Goal: Task Accomplishment & Management: Use online tool/utility

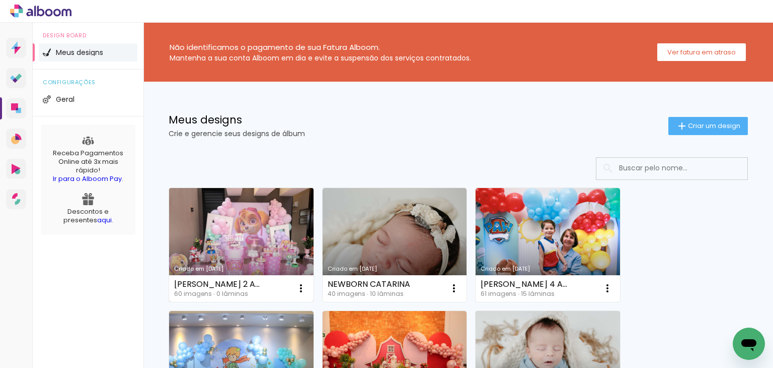
click at [266, 222] on link "Criado em [DATE]" at bounding box center [241, 245] width 145 height 114
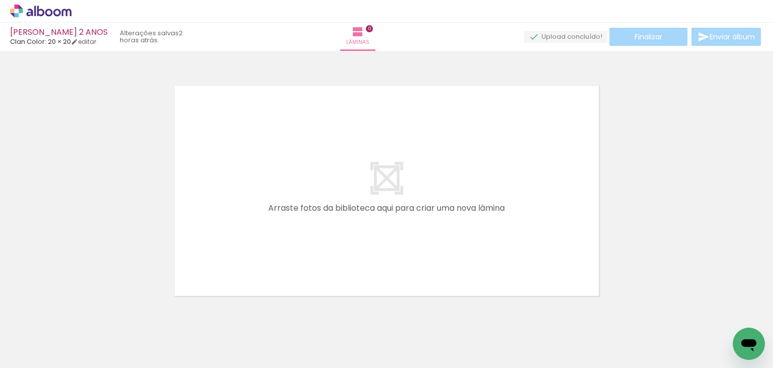
scroll to position [0, 282]
drag, startPoint x: 383, startPoint y: 336, endPoint x: 368, endPoint y: 195, distance: 141.9
click at [368, 195] on quentale-workspace at bounding box center [386, 184] width 773 height 368
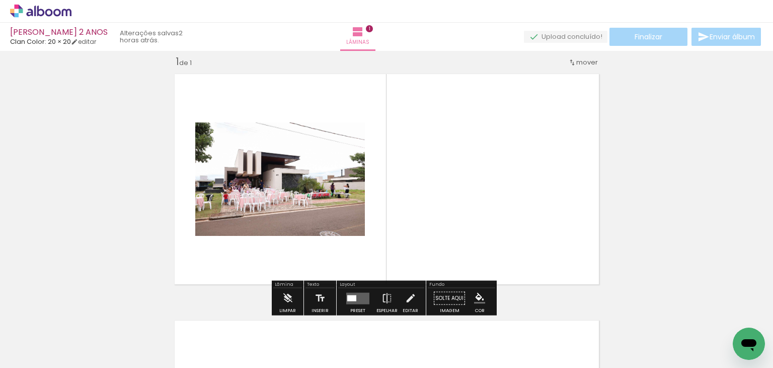
scroll to position [13, 0]
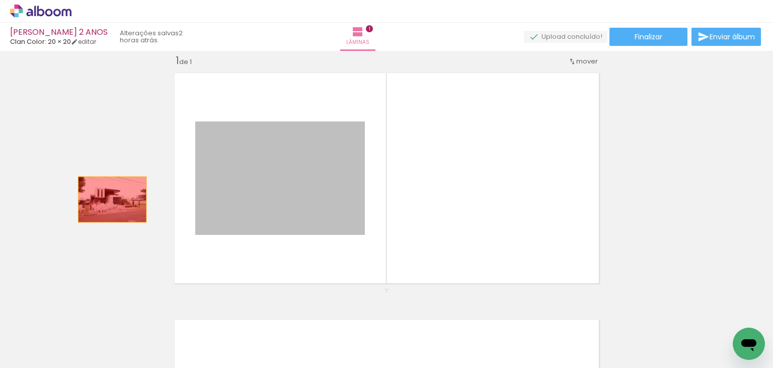
drag, startPoint x: 270, startPoint y: 199, endPoint x: 108, endPoint y: 199, distance: 162.1
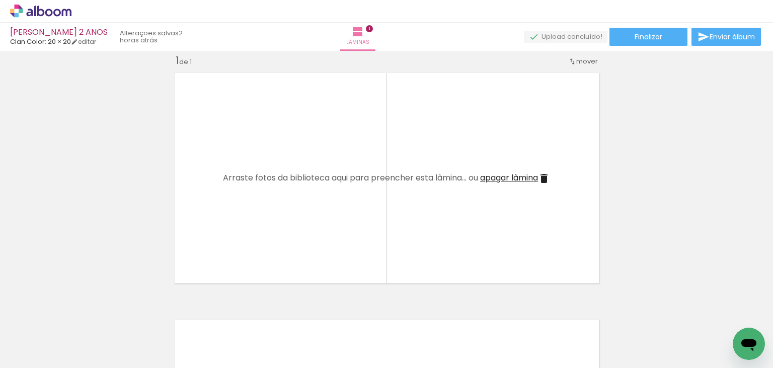
scroll to position [0, 0]
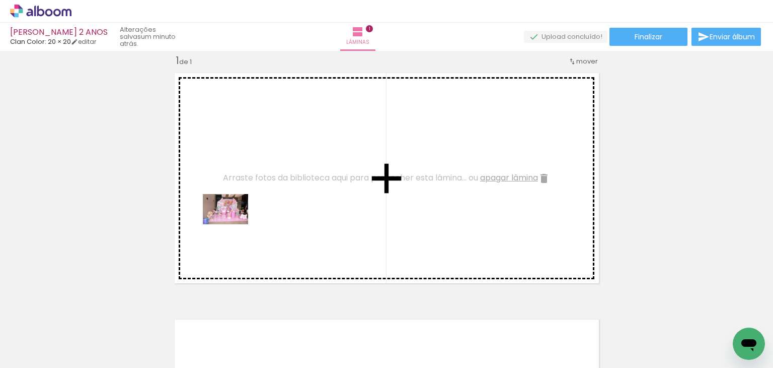
drag, startPoint x: 83, startPoint y: 342, endPoint x: 234, endPoint y: 222, distance: 192.8
click at [234, 222] on quentale-workspace at bounding box center [386, 184] width 773 height 368
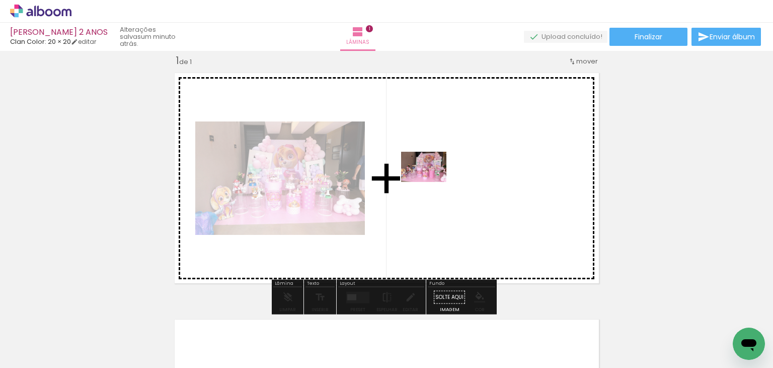
drag, startPoint x: 179, startPoint y: 343, endPoint x: 432, endPoint y: 182, distance: 299.8
click at [432, 182] on quentale-workspace at bounding box center [386, 184] width 773 height 368
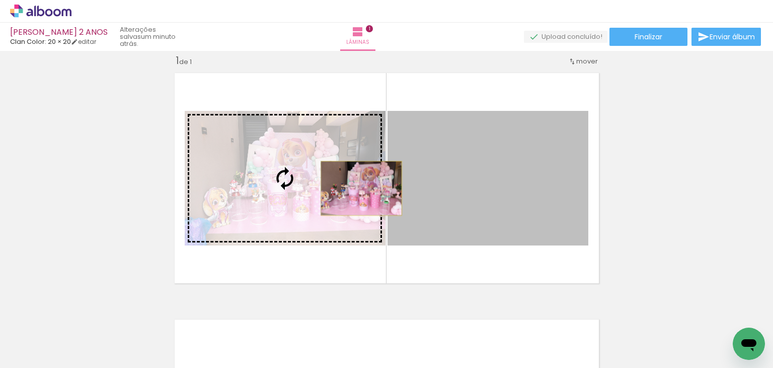
drag, startPoint x: 432, startPoint y: 182, endPoint x: 358, endPoint y: 188, distance: 74.3
click at [0, 0] on slot at bounding box center [0, 0] width 0 height 0
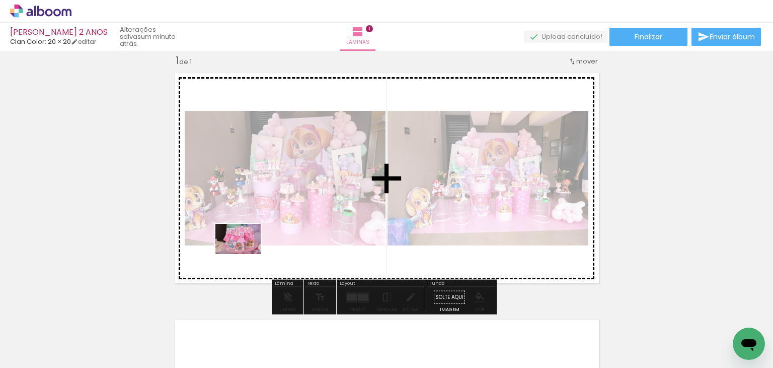
drag, startPoint x: 226, startPoint y: 335, endPoint x: 247, endPoint y: 247, distance: 90.7
click at [247, 247] on quentale-workspace at bounding box center [386, 184] width 773 height 368
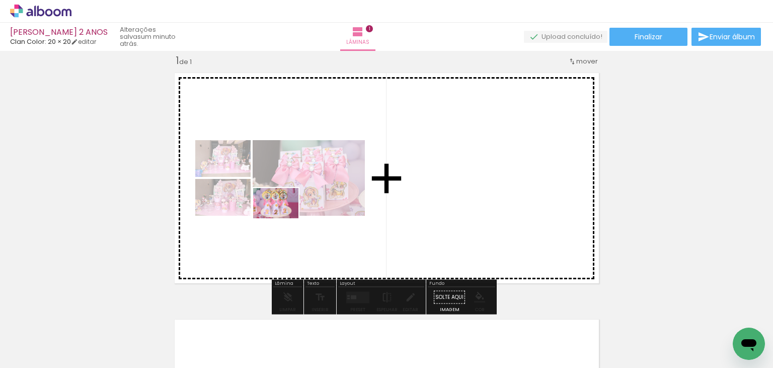
drag, startPoint x: 276, startPoint y: 332, endPoint x: 286, endPoint y: 205, distance: 126.8
click at [286, 205] on quentale-workspace at bounding box center [386, 184] width 773 height 368
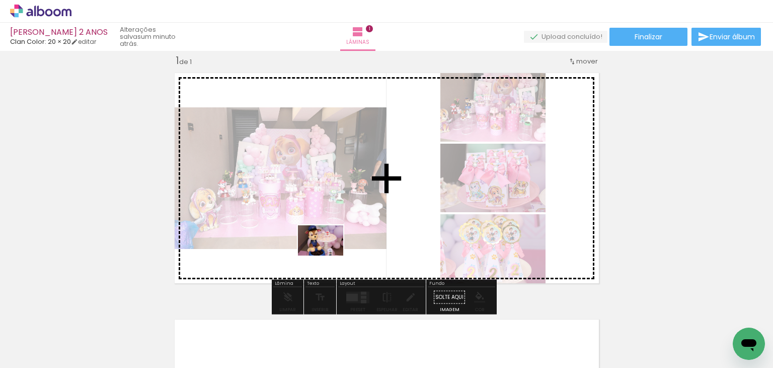
drag, startPoint x: 326, startPoint y: 324, endPoint x: 329, endPoint y: 245, distance: 79.1
click at [329, 245] on quentale-workspace at bounding box center [386, 184] width 773 height 368
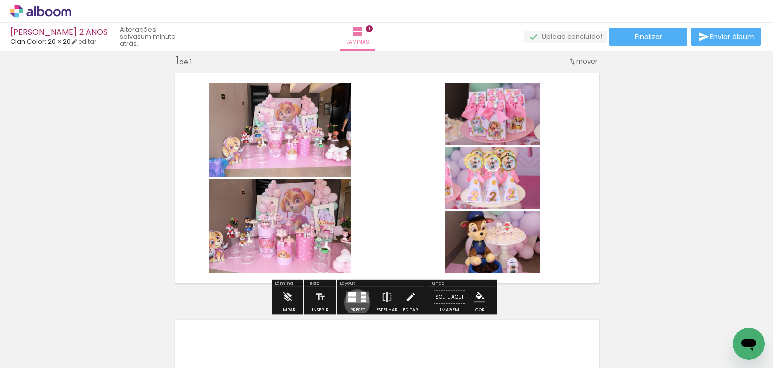
click at [355, 301] on quentale-layouter at bounding box center [357, 297] width 23 height 12
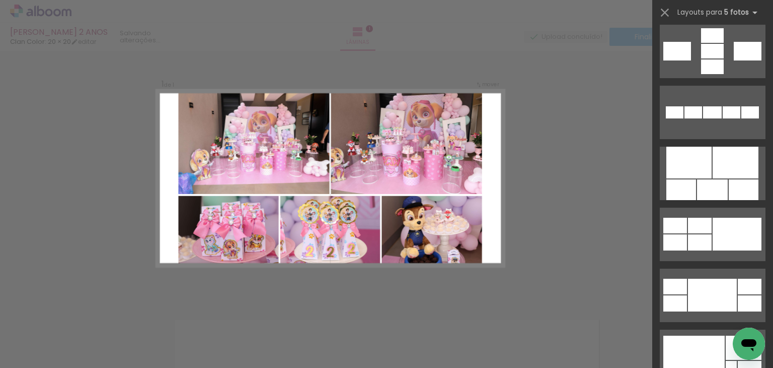
scroll to position [554, 0]
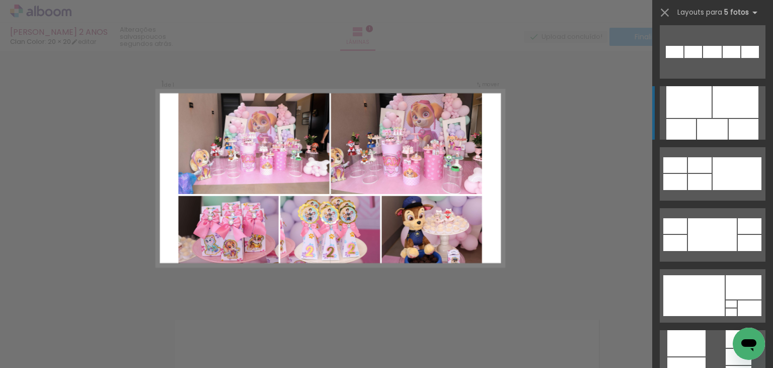
click at [730, 135] on div at bounding box center [744, 129] width 30 height 21
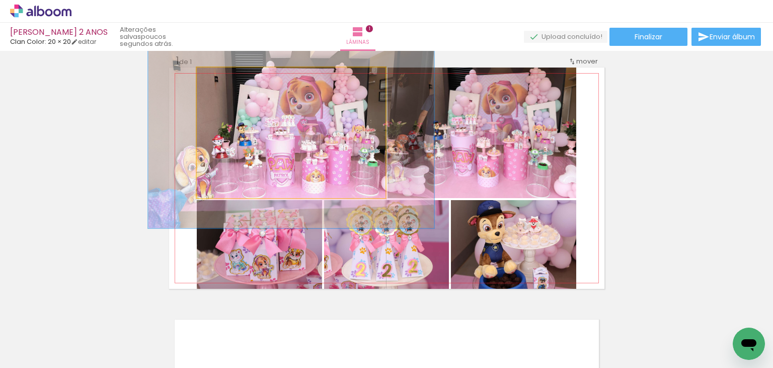
drag, startPoint x: 216, startPoint y: 79, endPoint x: 232, endPoint y: 80, distance: 16.1
type paper-slider "146"
click at [232, 80] on div at bounding box center [236, 78] width 9 height 9
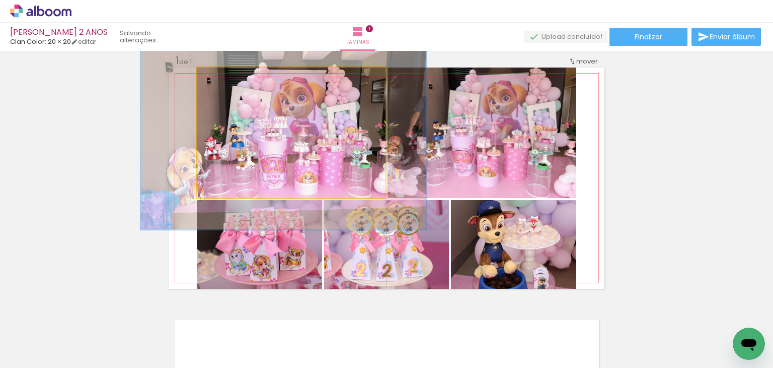
drag, startPoint x: 286, startPoint y: 130, endPoint x: 278, endPoint y: 131, distance: 7.7
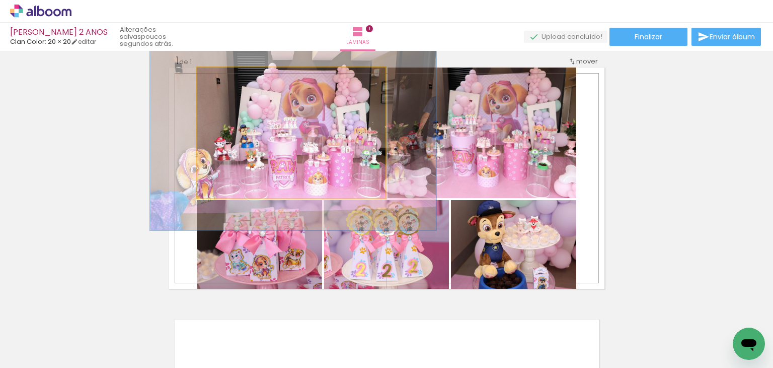
drag, startPoint x: 278, startPoint y: 131, endPoint x: 288, endPoint y: 132, distance: 9.6
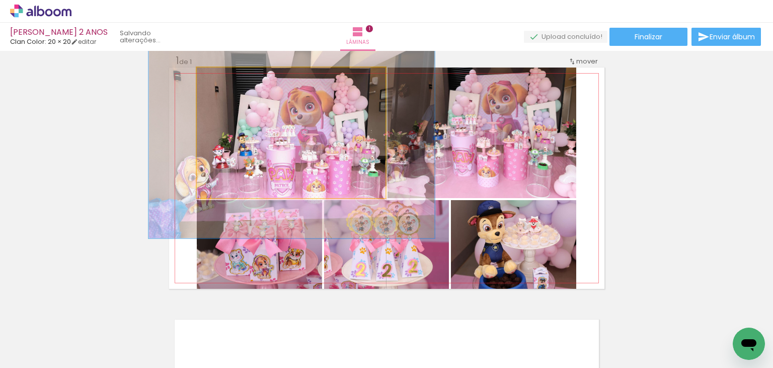
drag, startPoint x: 288, startPoint y: 132, endPoint x: 286, endPoint y: 140, distance: 8.2
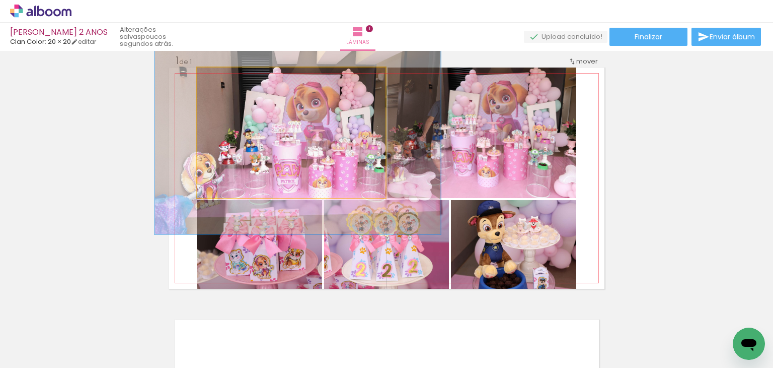
drag, startPoint x: 241, startPoint y: 142, endPoint x: 247, endPoint y: 137, distance: 7.3
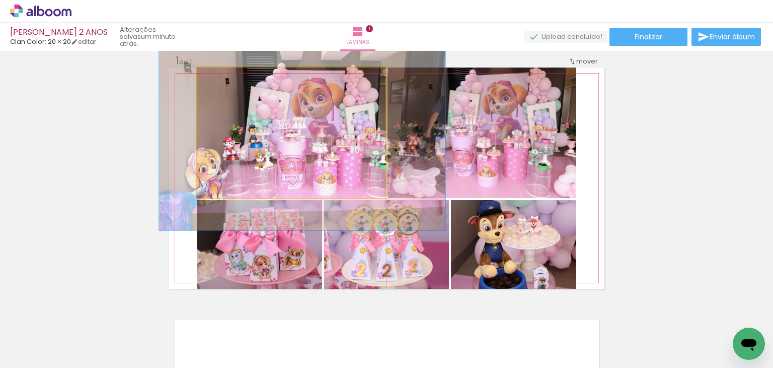
drag, startPoint x: 247, startPoint y: 137, endPoint x: 252, endPoint y: 133, distance: 6.1
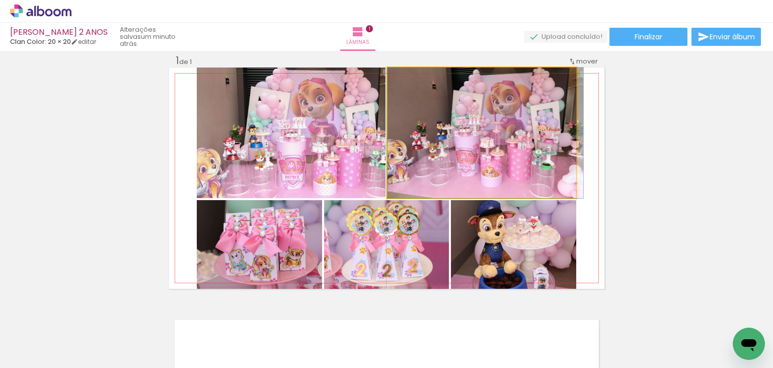
drag, startPoint x: 441, startPoint y: 154, endPoint x: 453, endPoint y: 156, distance: 12.3
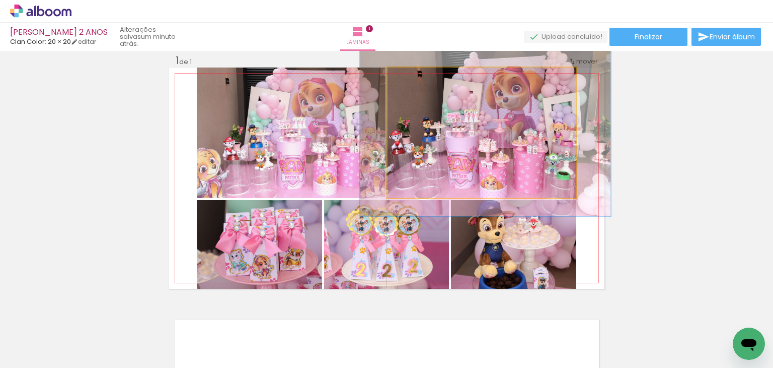
drag, startPoint x: 406, startPoint y: 75, endPoint x: 415, endPoint y: 77, distance: 9.3
type paper-slider "128"
click at [416, 77] on div at bounding box center [420, 78] width 9 height 9
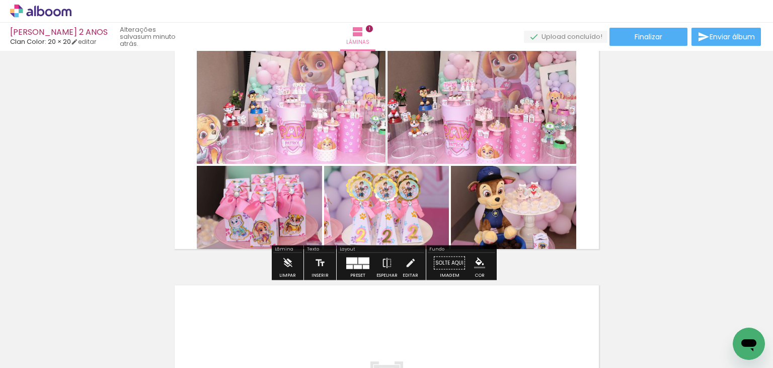
scroll to position [63, 0]
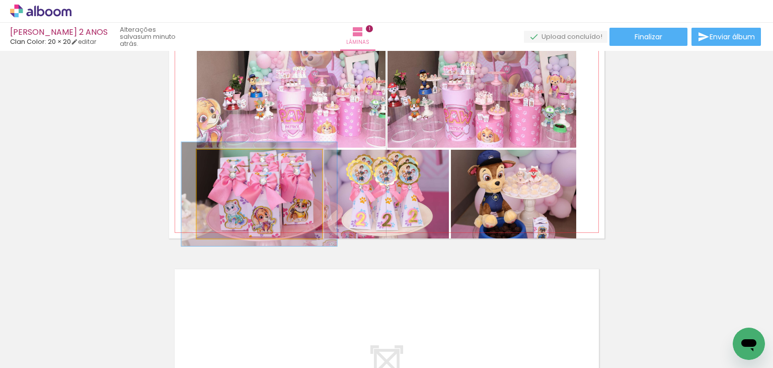
drag, startPoint x: 220, startPoint y: 158, endPoint x: 226, endPoint y: 160, distance: 6.4
type paper-slider "117"
click at [226, 160] on div at bounding box center [226, 160] width 16 height 16
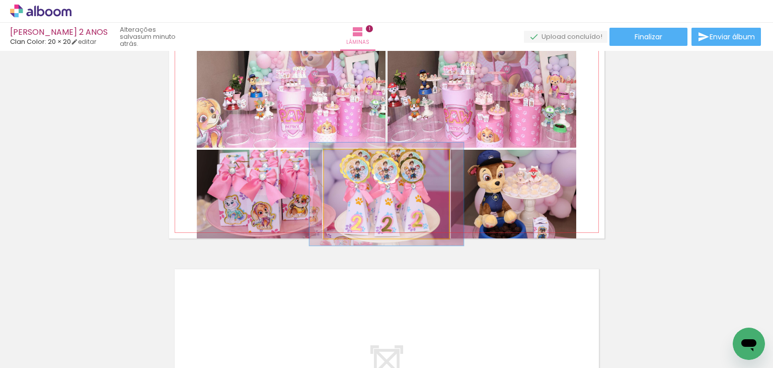
type paper-slider "117"
click at [350, 158] on div at bounding box center [353, 160] width 9 height 9
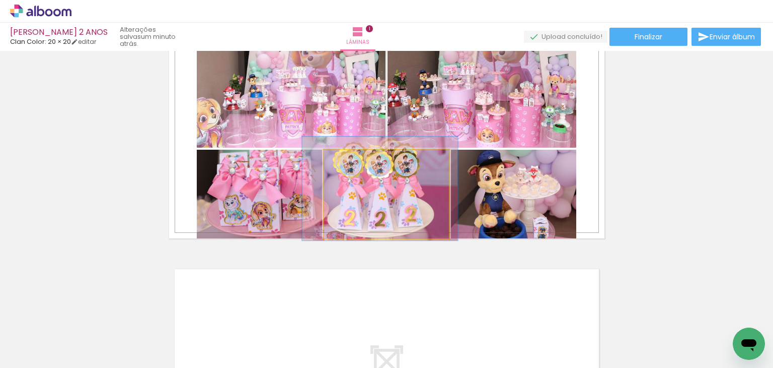
drag, startPoint x: 383, startPoint y: 183, endPoint x: 377, endPoint y: 183, distance: 6.0
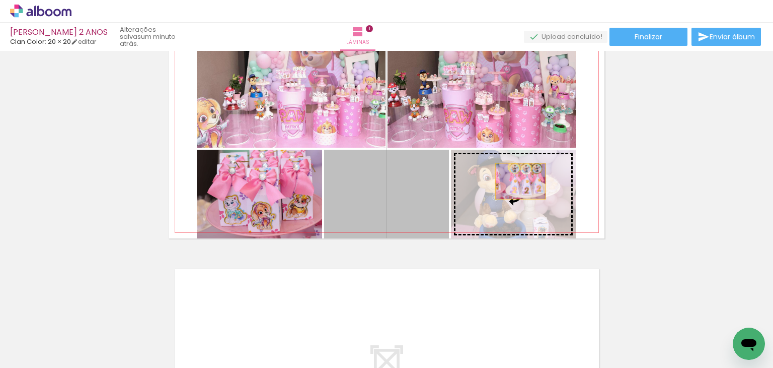
drag, startPoint x: 412, startPoint y: 182, endPoint x: 517, endPoint y: 181, distance: 104.2
click at [0, 0] on slot at bounding box center [0, 0] width 0 height 0
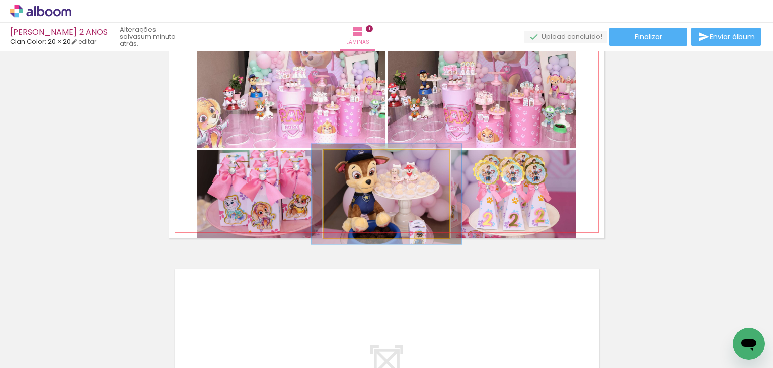
type paper-slider "113"
click at [352, 160] on div at bounding box center [352, 160] width 16 height 16
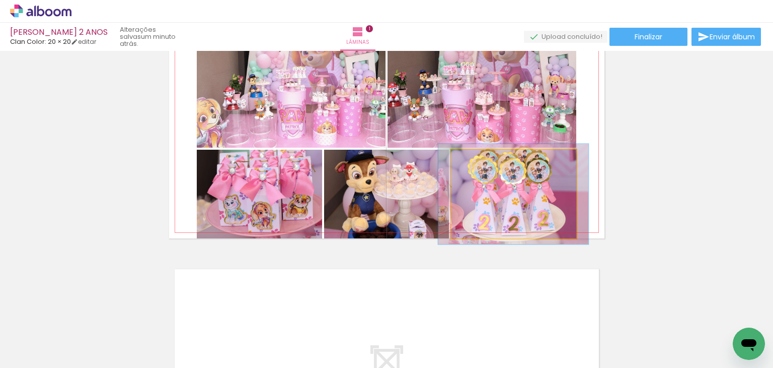
type paper-slider "113"
click at [482, 162] on div at bounding box center [479, 160] width 16 height 16
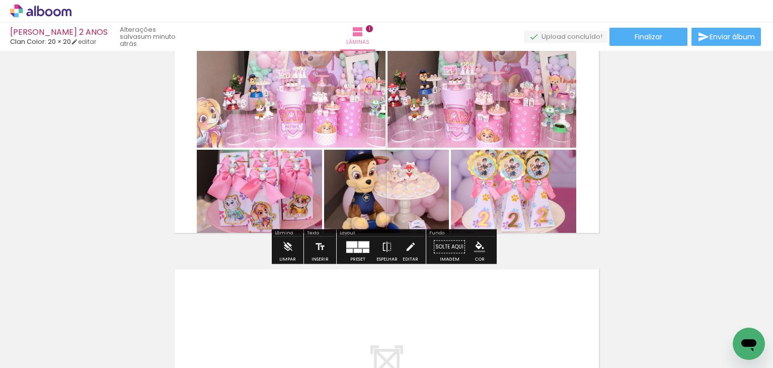
scroll to position [13, 0]
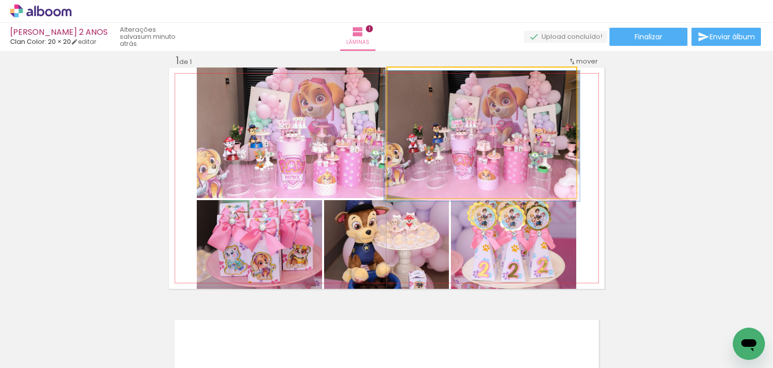
drag, startPoint x: 418, startPoint y: 80, endPoint x: 399, endPoint y: 83, distance: 18.9
type paper-slider "100"
click at [403, 83] on div at bounding box center [411, 78] width 16 height 16
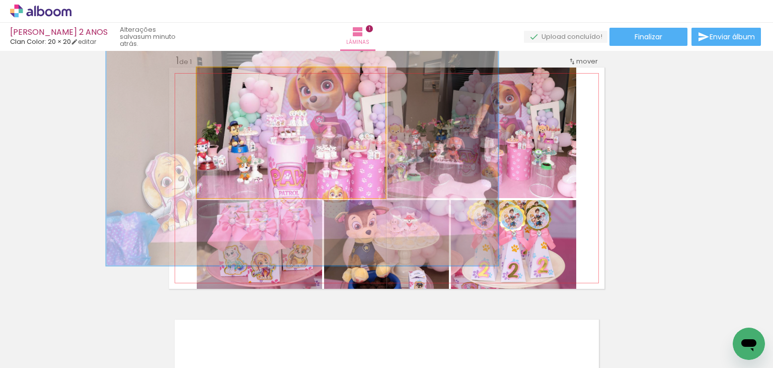
drag, startPoint x: 250, startPoint y: 81, endPoint x: 306, endPoint y: 128, distance: 72.5
click at [291, 104] on quentale-photo at bounding box center [291, 132] width 189 height 130
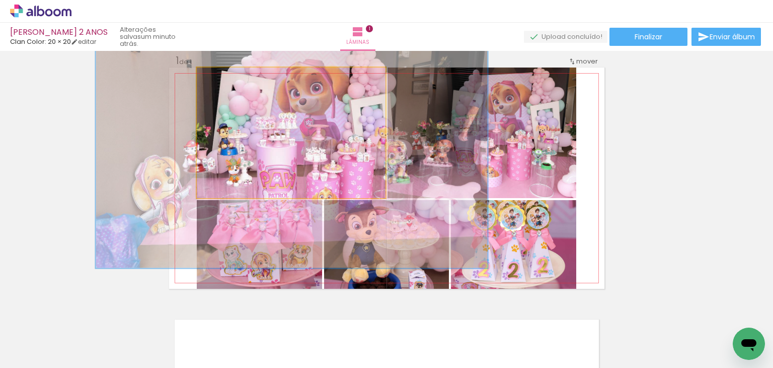
drag, startPoint x: 328, startPoint y: 146, endPoint x: 284, endPoint y: 97, distance: 65.6
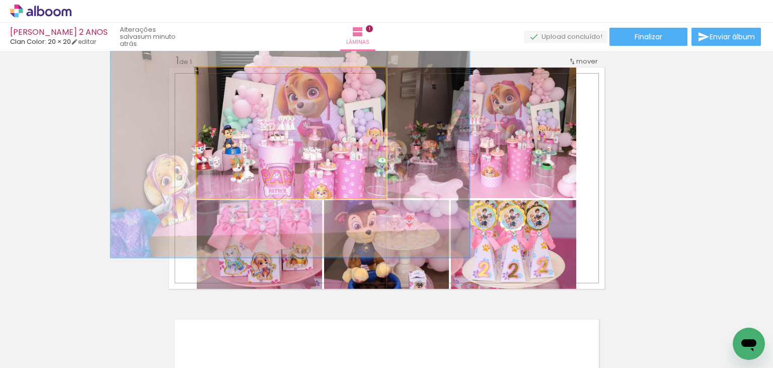
drag, startPoint x: 254, startPoint y: 79, endPoint x: 248, endPoint y: 83, distance: 7.3
click at [248, 83] on div at bounding box center [253, 78] width 16 height 16
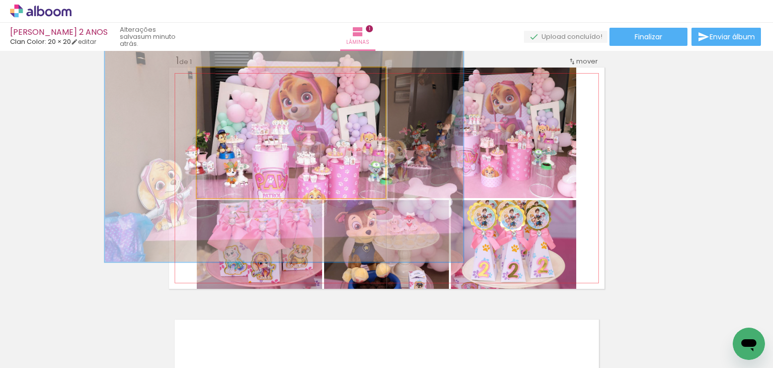
drag, startPoint x: 312, startPoint y: 139, endPoint x: 304, endPoint y: 144, distance: 8.6
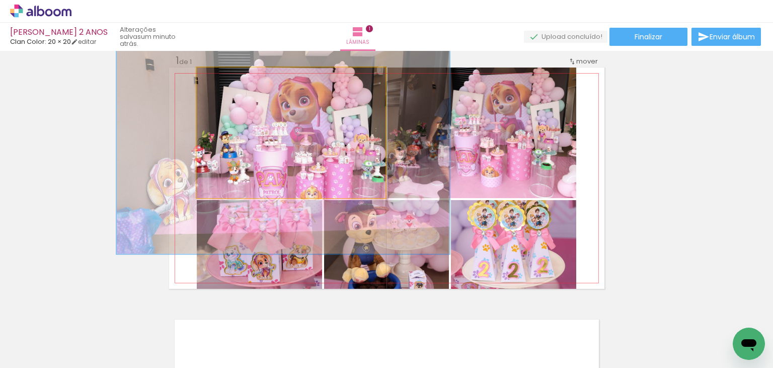
type paper-slider "170"
click at [240, 81] on div at bounding box center [248, 78] width 16 height 16
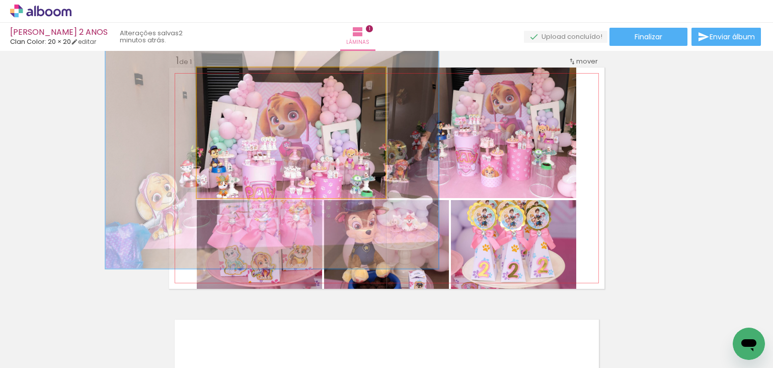
drag, startPoint x: 288, startPoint y: 138, endPoint x: 277, endPoint y: 151, distance: 16.8
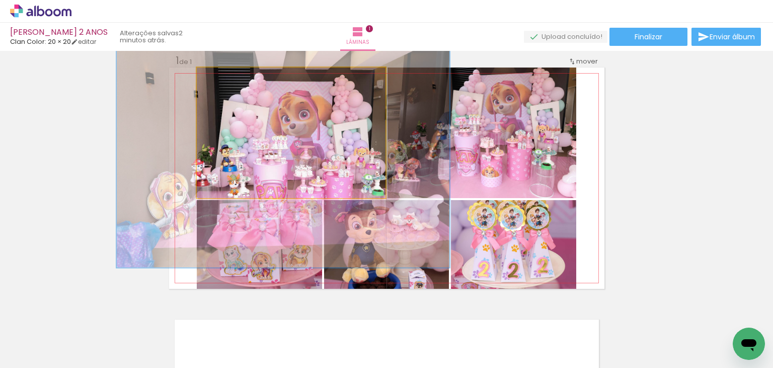
drag, startPoint x: 276, startPoint y: 151, endPoint x: 288, endPoint y: 150, distance: 11.1
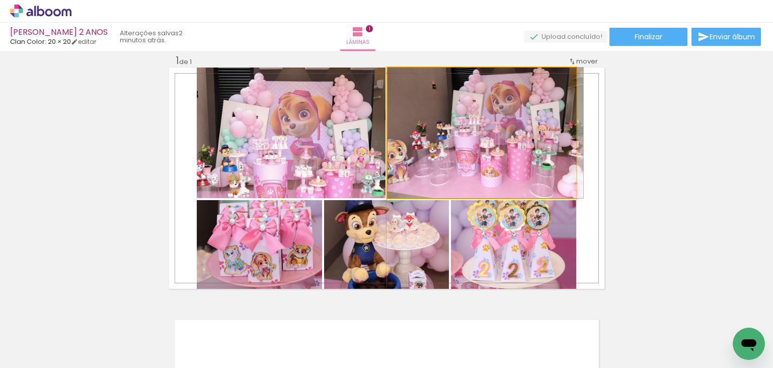
drag, startPoint x: 452, startPoint y: 157, endPoint x: 457, endPoint y: 157, distance: 5.5
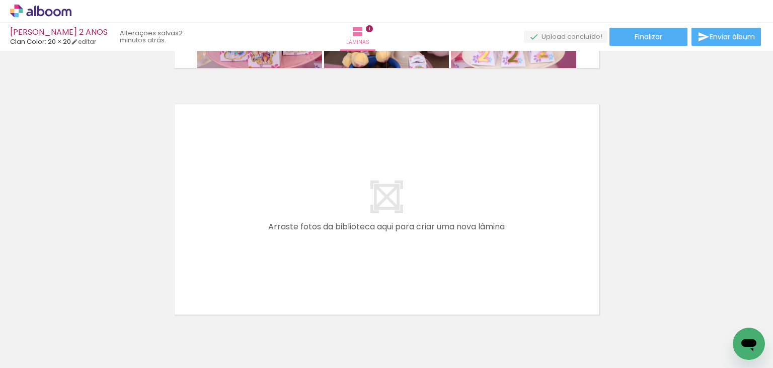
scroll to position [278, 0]
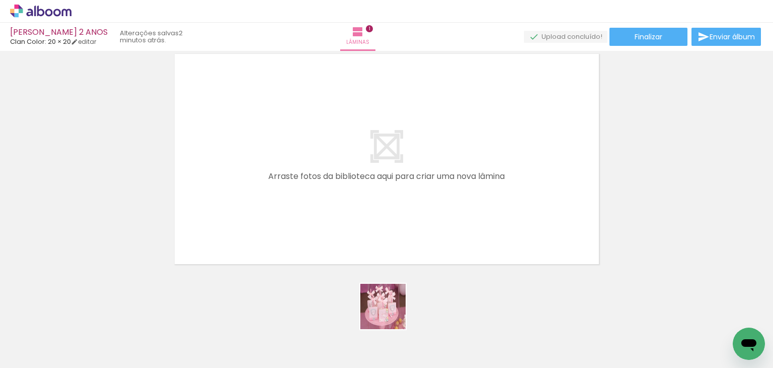
drag, startPoint x: 391, startPoint y: 314, endPoint x: 324, endPoint y: 247, distance: 94.4
click at [324, 247] on quentale-workspace at bounding box center [386, 184] width 773 height 368
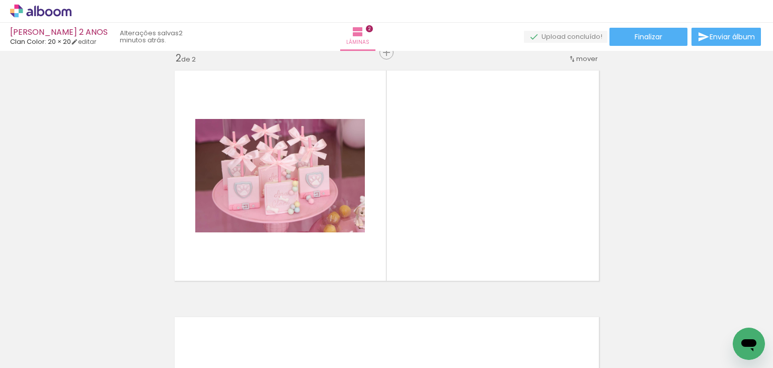
scroll to position [259, 0]
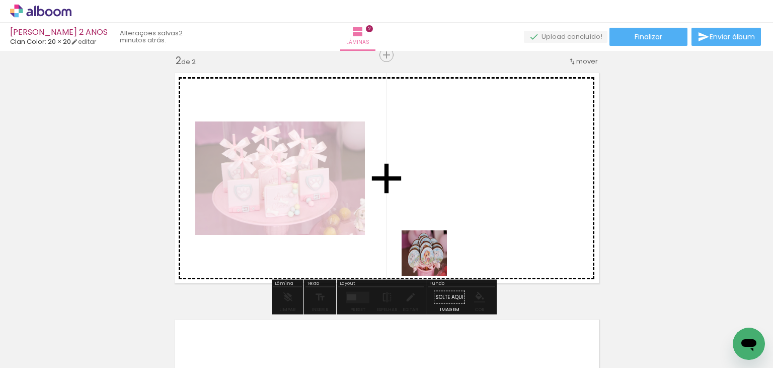
drag, startPoint x: 449, startPoint y: 329, endPoint x: 437, endPoint y: 233, distance: 97.4
click at [437, 233] on quentale-workspace at bounding box center [386, 184] width 773 height 368
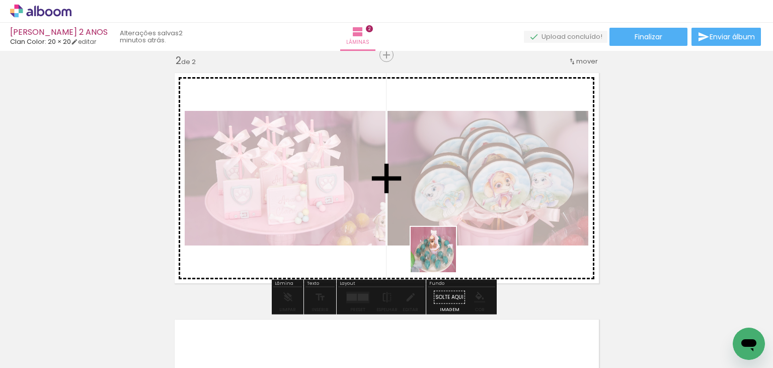
drag, startPoint x: 501, startPoint y: 347, endPoint x: 468, endPoint y: 286, distance: 69.8
click at [441, 256] on quentale-workspace at bounding box center [386, 184] width 773 height 368
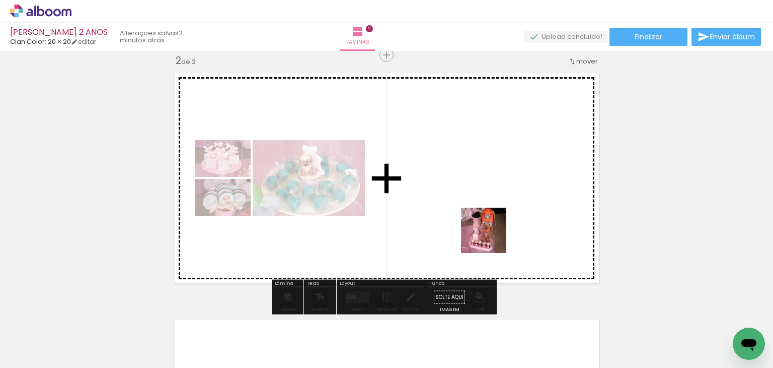
drag, startPoint x: 524, startPoint y: 279, endPoint x: 562, endPoint y: 293, distance: 41.1
click at [490, 236] on quentale-workspace at bounding box center [386, 184] width 773 height 368
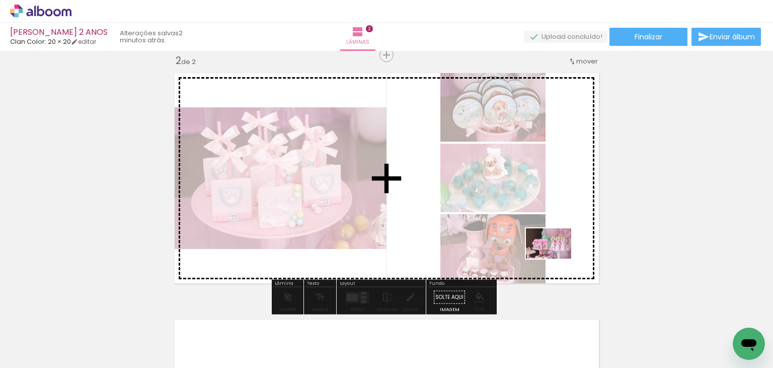
drag, startPoint x: 623, startPoint y: 327, endPoint x: 687, endPoint y: 343, distance: 66.0
click at [556, 258] on quentale-workspace at bounding box center [386, 184] width 773 height 368
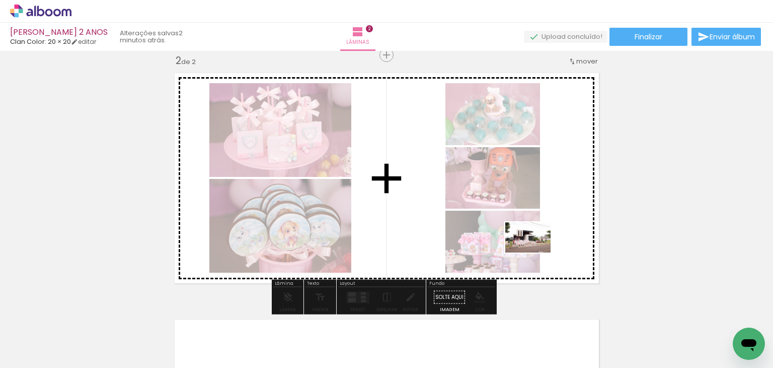
drag, startPoint x: 576, startPoint y: 282, endPoint x: 536, endPoint y: 252, distance: 50.0
click at [536, 252] on quentale-workspace at bounding box center [386, 184] width 773 height 368
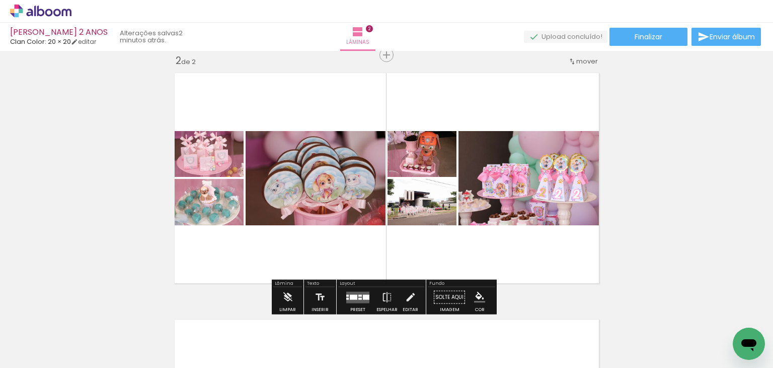
click at [359, 293] on quentale-layouter at bounding box center [357, 297] width 23 height 12
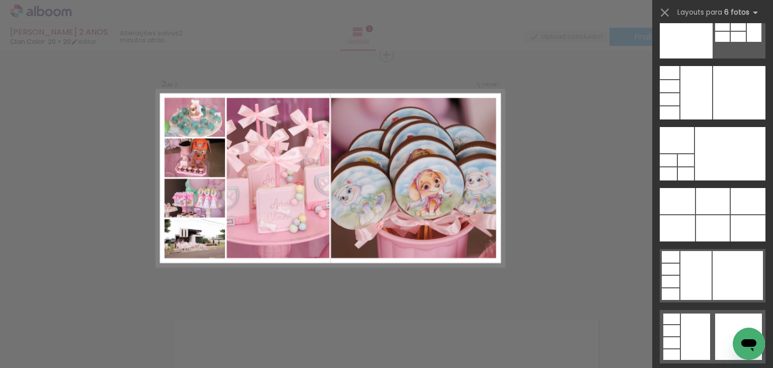
scroll to position [31647, 0]
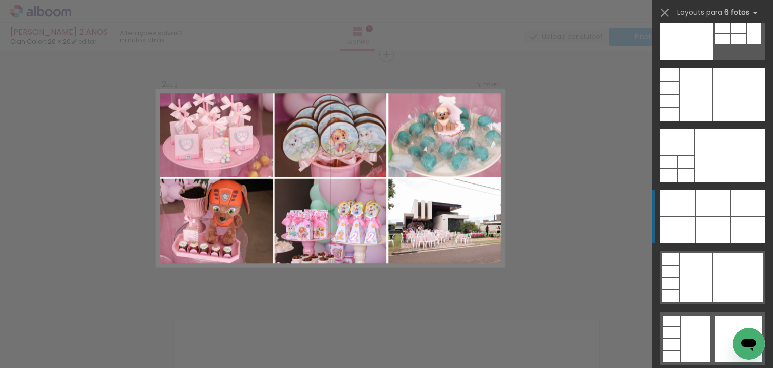
click at [705, 219] on div at bounding box center [713, 230] width 34 height 26
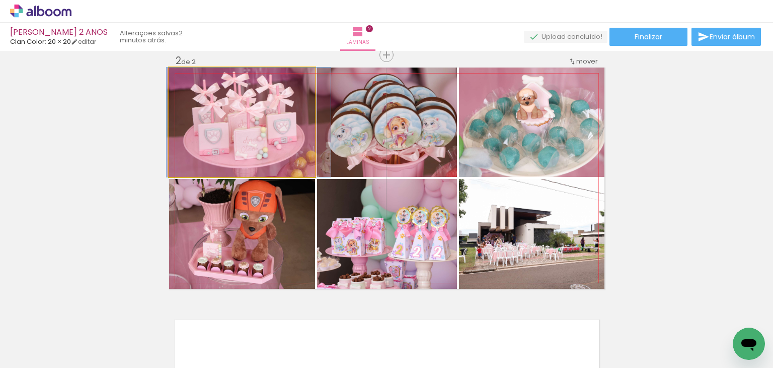
drag, startPoint x: 252, startPoint y: 121, endPoint x: 258, endPoint y: 122, distance: 6.6
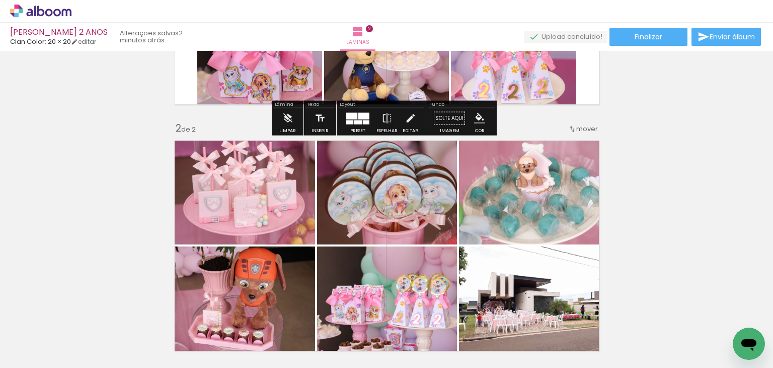
scroll to position [208, 0]
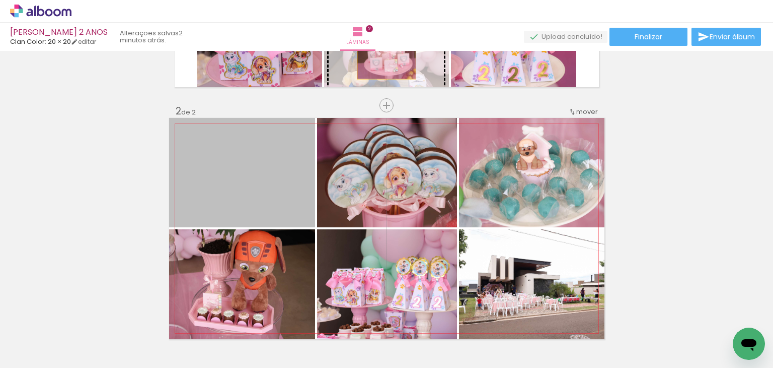
drag, startPoint x: 234, startPoint y: 173, endPoint x: 383, endPoint y: 57, distance: 188.4
click at [383, 57] on div "Inserir lâmina 1 de 2 Inserir lâmina 2 de 2" at bounding box center [386, 215] width 773 height 739
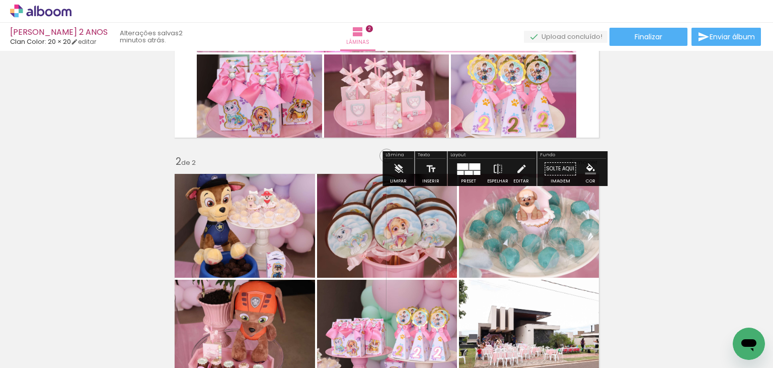
scroll to position [108, 0]
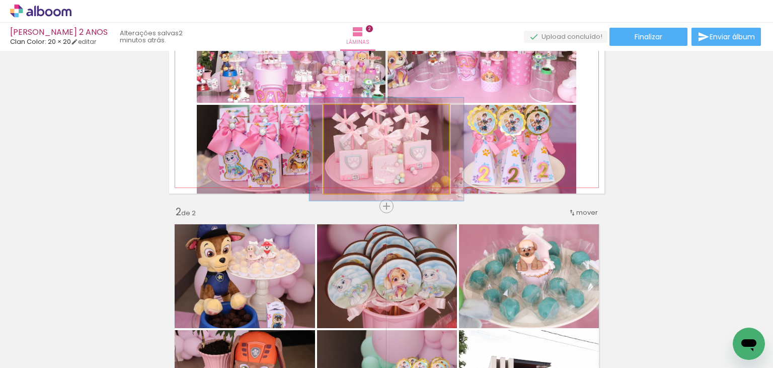
type paper-slider "116"
click at [354, 112] on div at bounding box center [353, 115] width 16 height 16
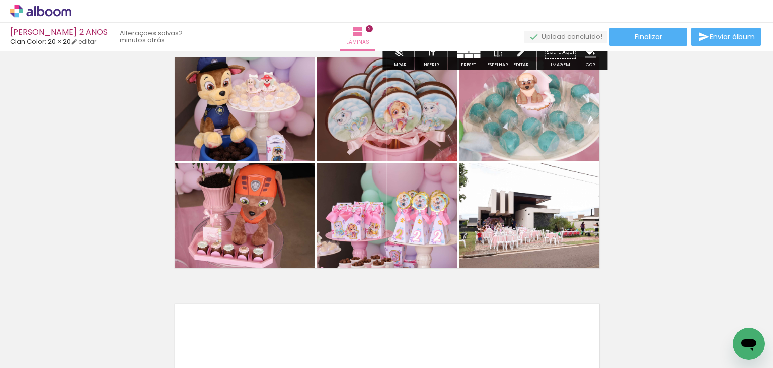
scroll to position [259, 0]
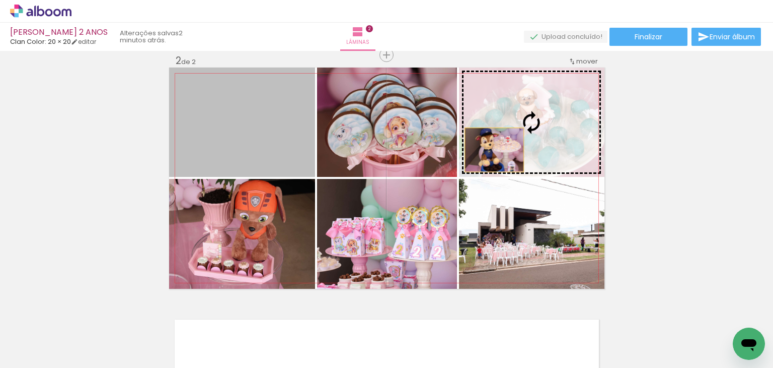
drag, startPoint x: 267, startPoint y: 112, endPoint x: 490, endPoint y: 150, distance: 226.7
click at [0, 0] on slot at bounding box center [0, 0] width 0 height 0
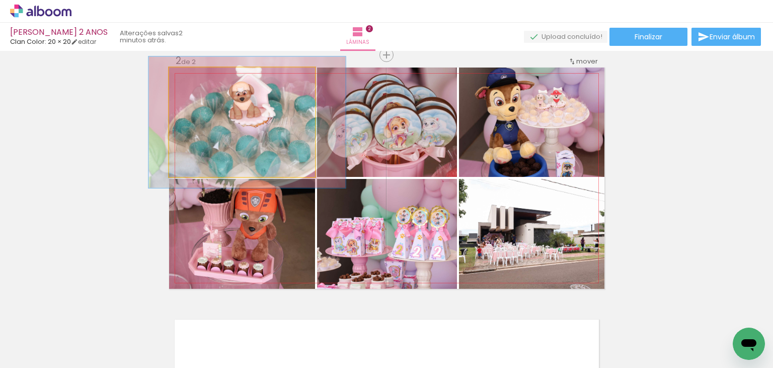
drag, startPoint x: 191, startPoint y: 77, endPoint x: 198, endPoint y: 75, distance: 7.3
type paper-slider "120"
click at [198, 75] on div at bounding box center [199, 78] width 16 height 16
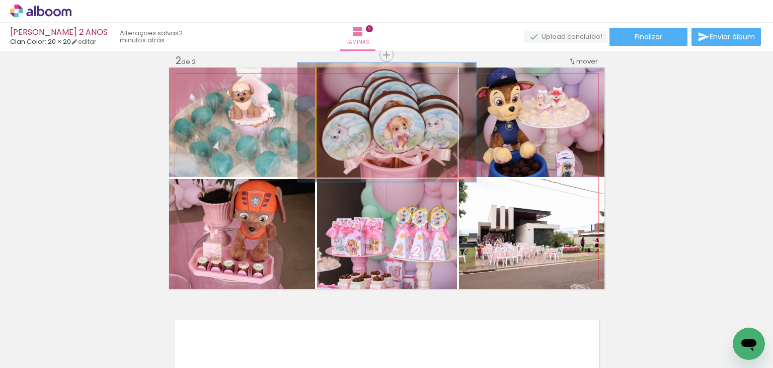
type paper-slider "109"
click at [343, 76] on div at bounding box center [344, 78] width 16 height 16
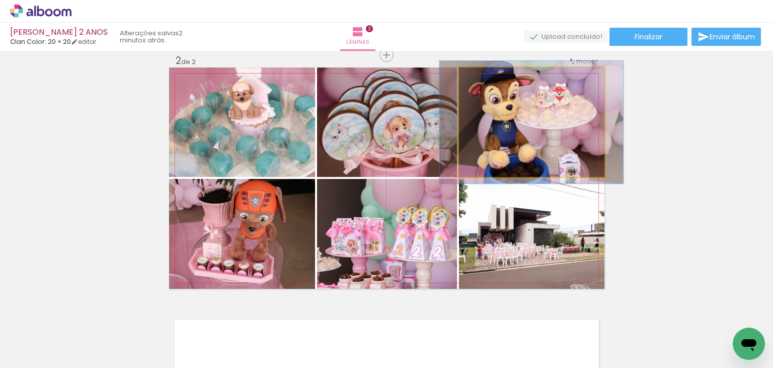
click at [482, 79] on div at bounding box center [486, 78] width 9 height 9
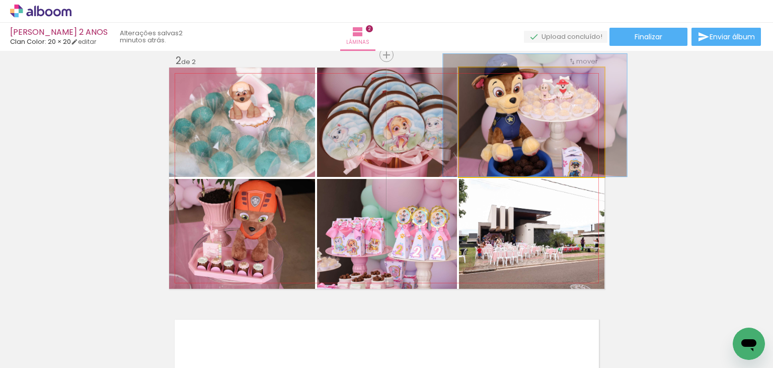
drag, startPoint x: 528, startPoint y: 127, endPoint x: 531, endPoint y: 117, distance: 10.5
drag, startPoint x: 483, startPoint y: 79, endPoint x: 470, endPoint y: 94, distance: 20.3
type paper-slider "100"
click at [463, 87] on quentale-photo at bounding box center [532, 121] width 146 height 109
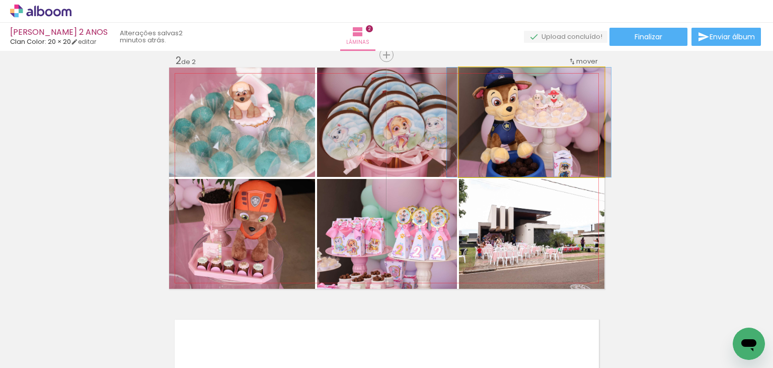
drag, startPoint x: 518, startPoint y: 121, endPoint x: 512, endPoint y: 113, distance: 10.2
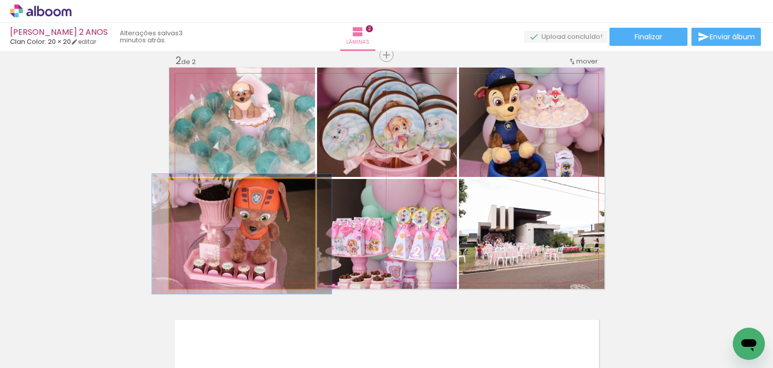
type paper-slider "109"
click at [192, 190] on div at bounding box center [195, 189] width 9 height 9
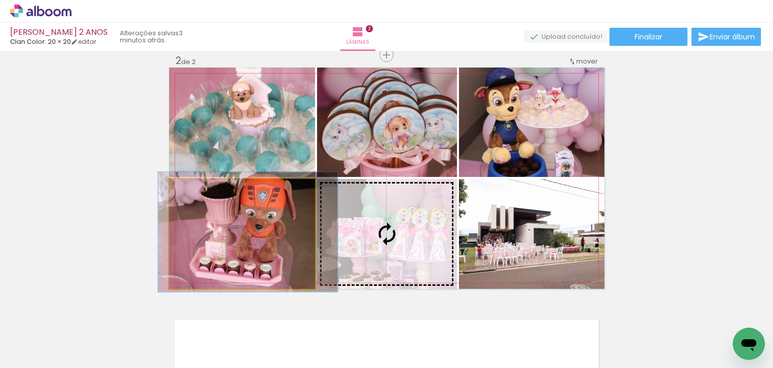
click at [0, 0] on slot at bounding box center [0, 0] width 0 height 0
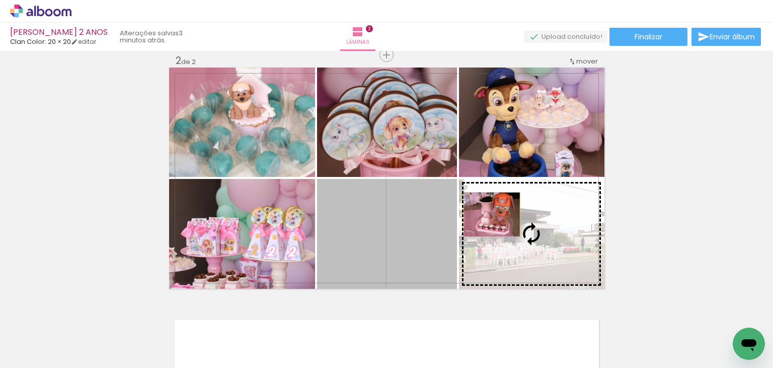
drag, startPoint x: 373, startPoint y: 219, endPoint x: 488, endPoint y: 214, distance: 114.9
click at [0, 0] on slot at bounding box center [0, 0] width 0 height 0
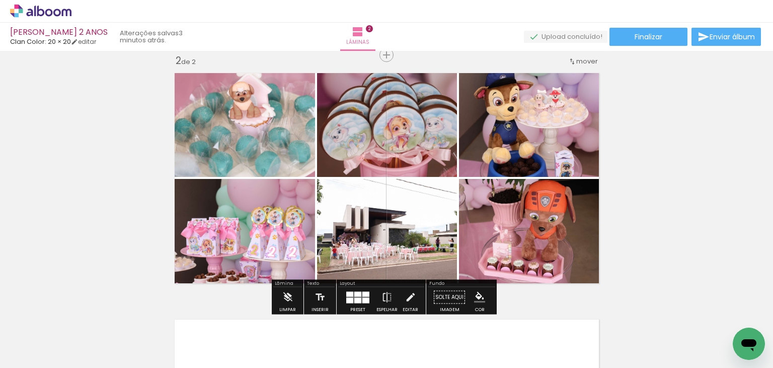
click at [401, 225] on quentale-photo at bounding box center [387, 234] width 140 height 110
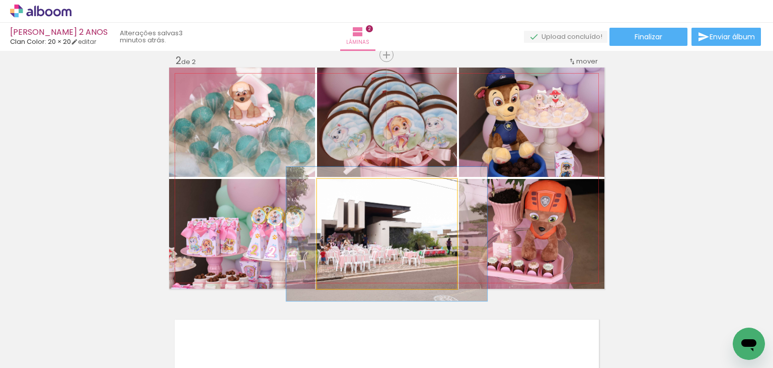
drag, startPoint x: 339, startPoint y: 184, endPoint x: 347, endPoint y: 183, distance: 7.7
click at [347, 183] on div at bounding box center [348, 189] width 16 height 16
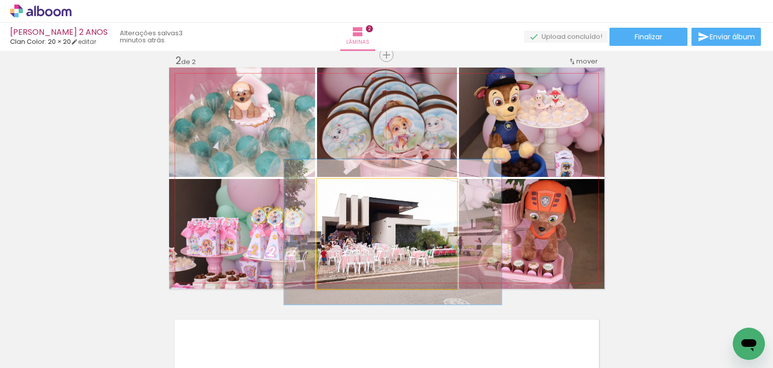
type paper-slider "132"
click at [345, 185] on div at bounding box center [353, 189] width 16 height 16
